Goal: Task Accomplishment & Management: Manage account settings

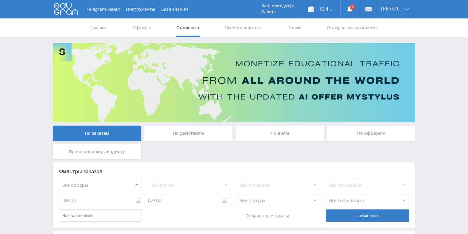
scroll to position [49, 0]
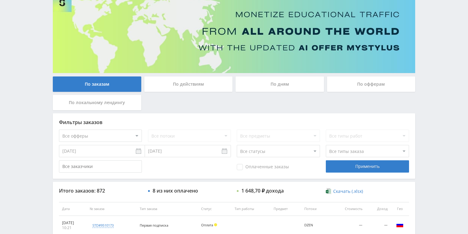
click at [176, 87] on div "По действиям" at bounding box center [188, 83] width 88 height 15
click at [0, 0] on input "По действиям" at bounding box center [0, 0] width 0 height 0
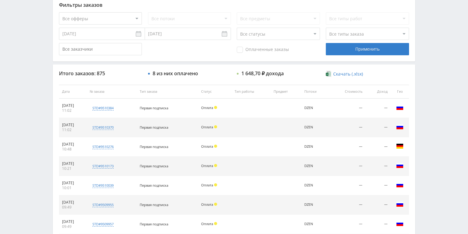
scroll to position [158, 0]
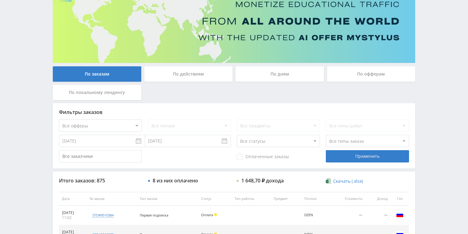
click at [192, 80] on div "По действиям" at bounding box center [188, 73] width 88 height 15
click at [0, 0] on input "По действиям" at bounding box center [0, 0] width 0 height 0
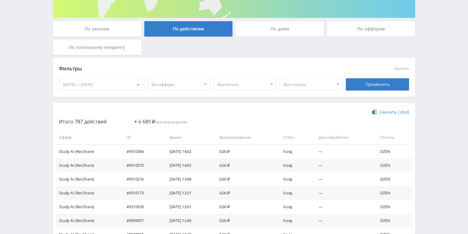
click at [261, 26] on div "По дням" at bounding box center [280, 28] width 88 height 15
click at [0, 0] on input "По дням" at bounding box center [0, 0] width 0 height 0
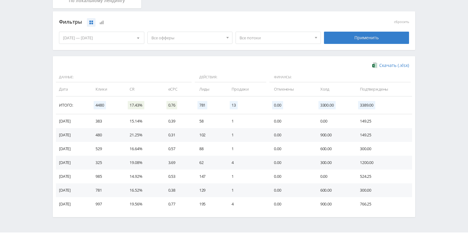
scroll to position [154, 0]
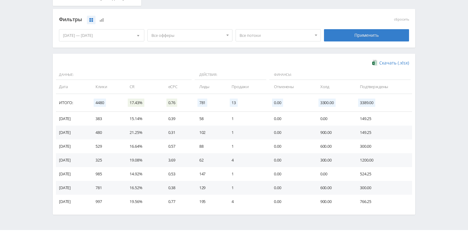
drag, startPoint x: 168, startPoint y: 60, endPoint x: 171, endPoint y: 61, distance: 3.3
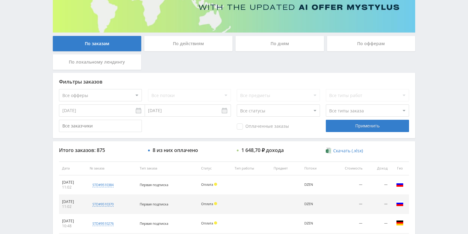
scroll to position [98, 0]
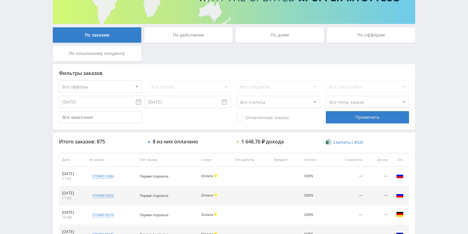
click at [184, 39] on div "По действиям" at bounding box center [188, 34] width 88 height 15
click at [0, 0] on input "По действиям" at bounding box center [0, 0] width 0 height 0
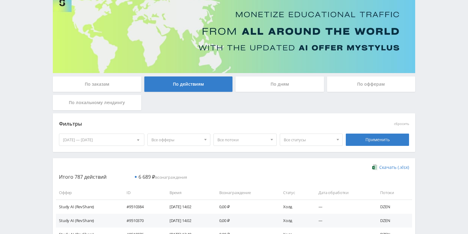
click at [273, 83] on div "По дням" at bounding box center [280, 83] width 88 height 15
click at [0, 0] on input "По дням" at bounding box center [0, 0] width 0 height 0
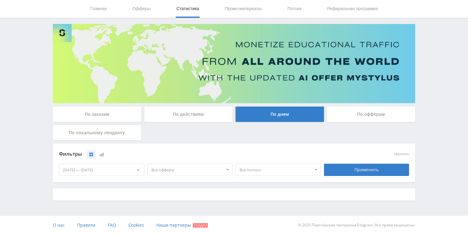
scroll to position [49, 0]
